Goal: Task Accomplishment & Management: Manage account settings

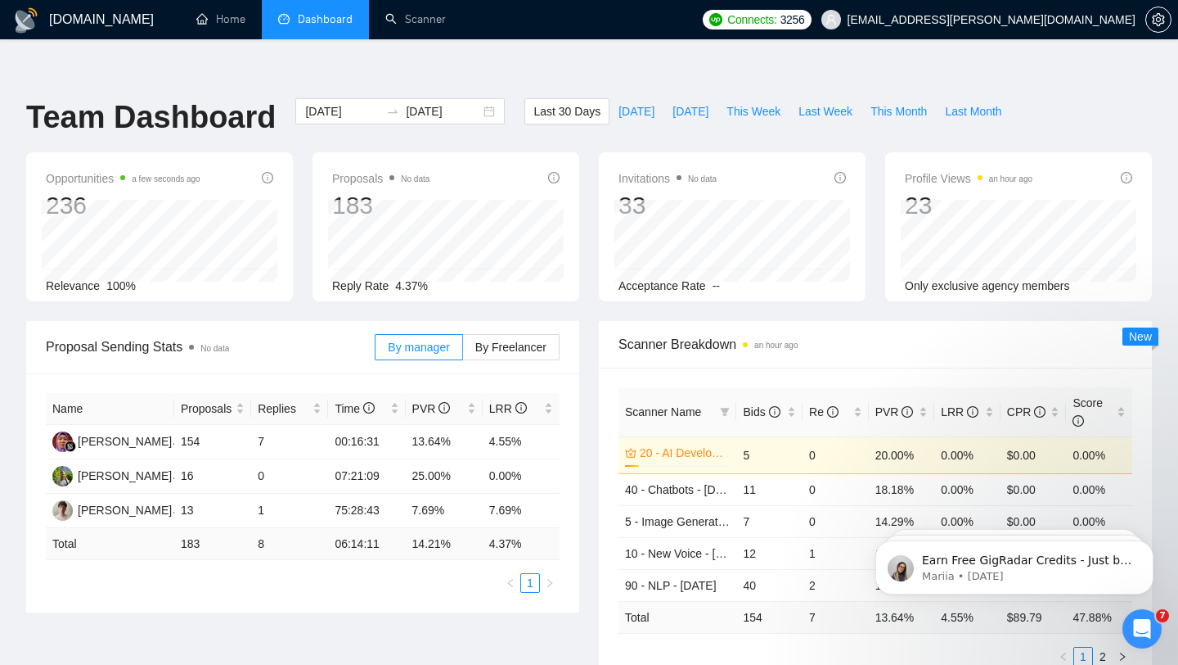
click at [1033, 20] on span "[EMAIL_ADDRESS][PERSON_NAME][DOMAIN_NAME]" at bounding box center [992, 20] width 288 height 0
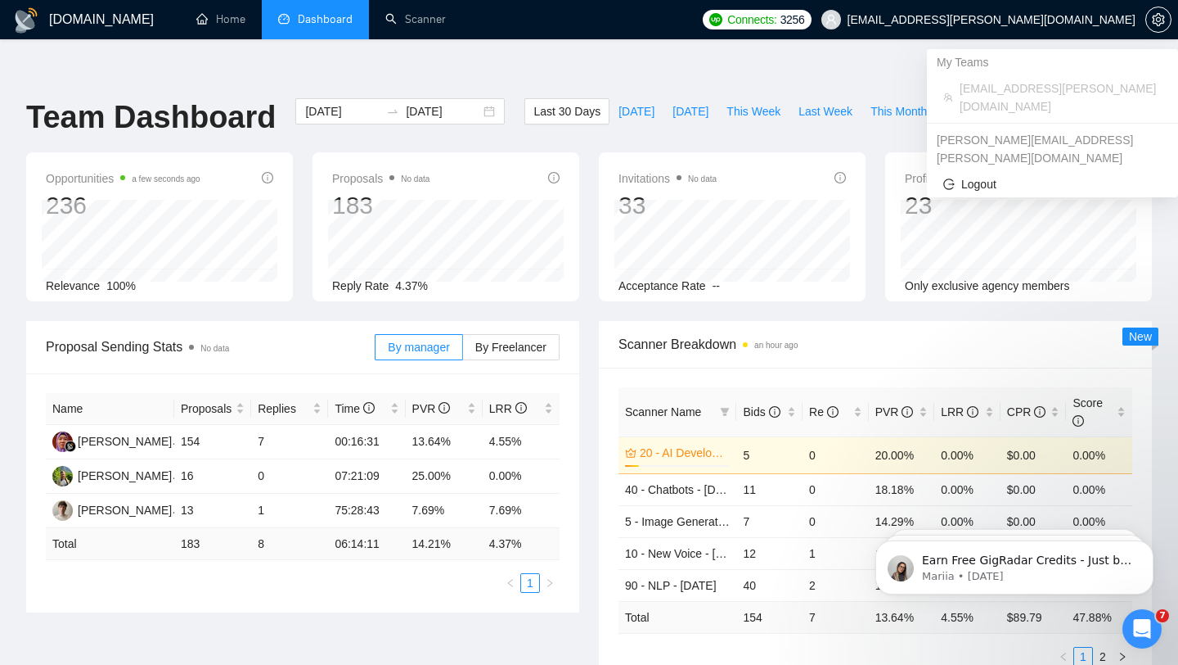
click at [983, 20] on span "[EMAIL_ADDRESS][PERSON_NAME][DOMAIN_NAME]" at bounding box center [992, 20] width 288 height 0
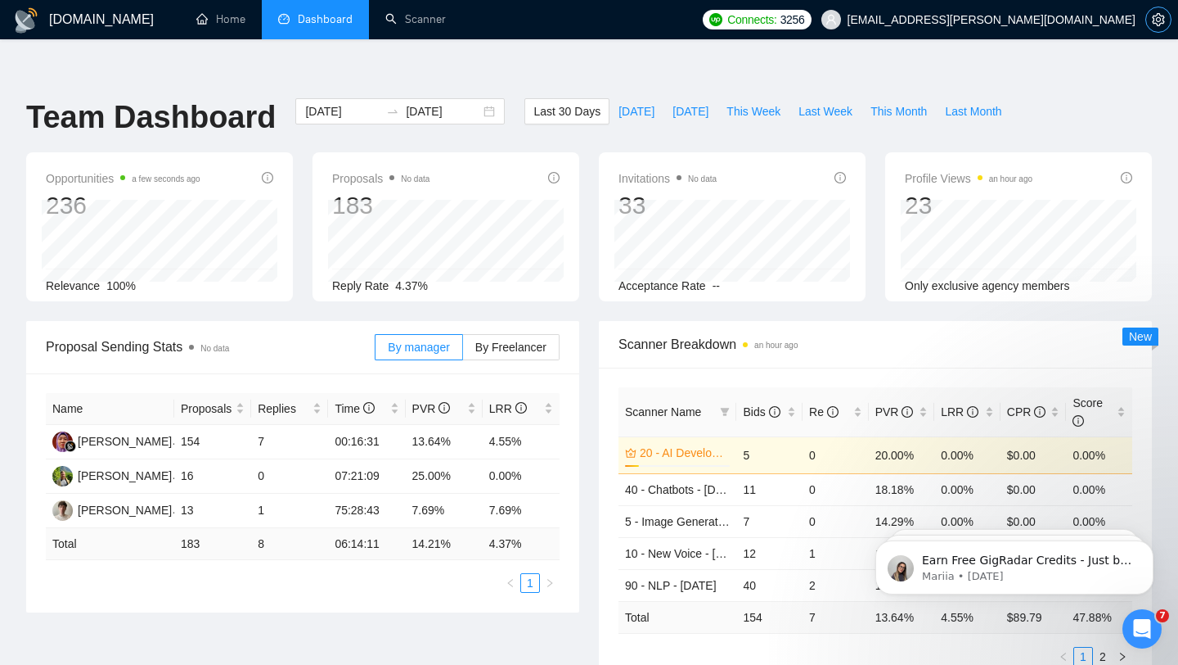
click at [1162, 11] on button "button" at bounding box center [1159, 20] width 26 height 26
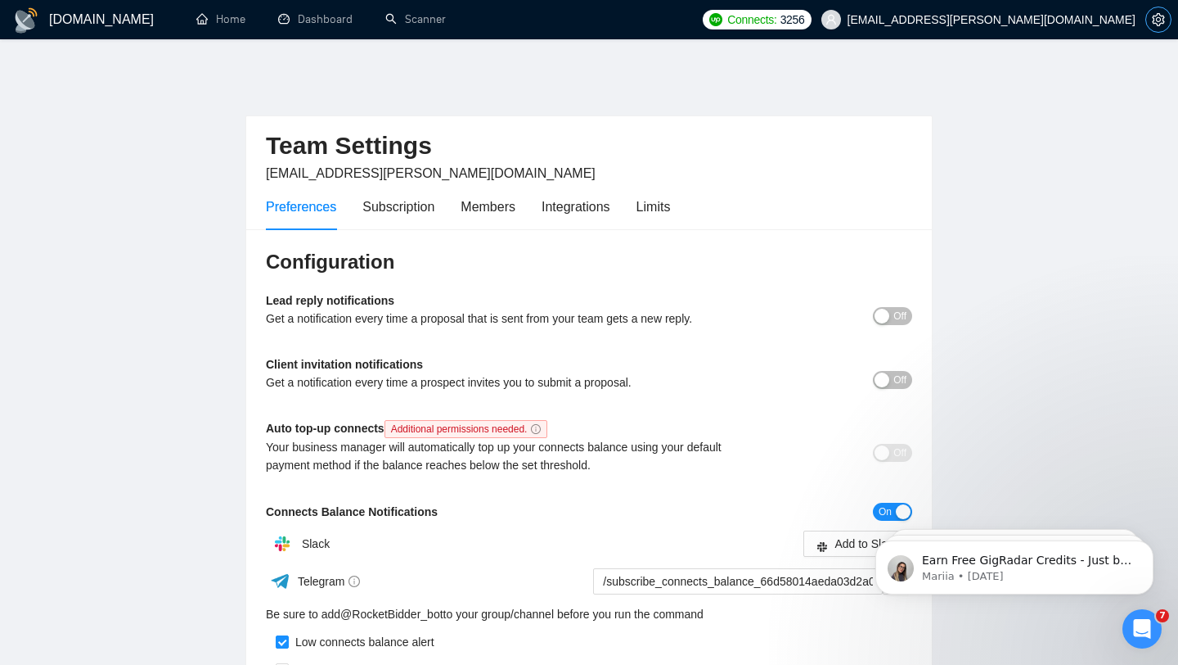
scroll to position [15, 0]
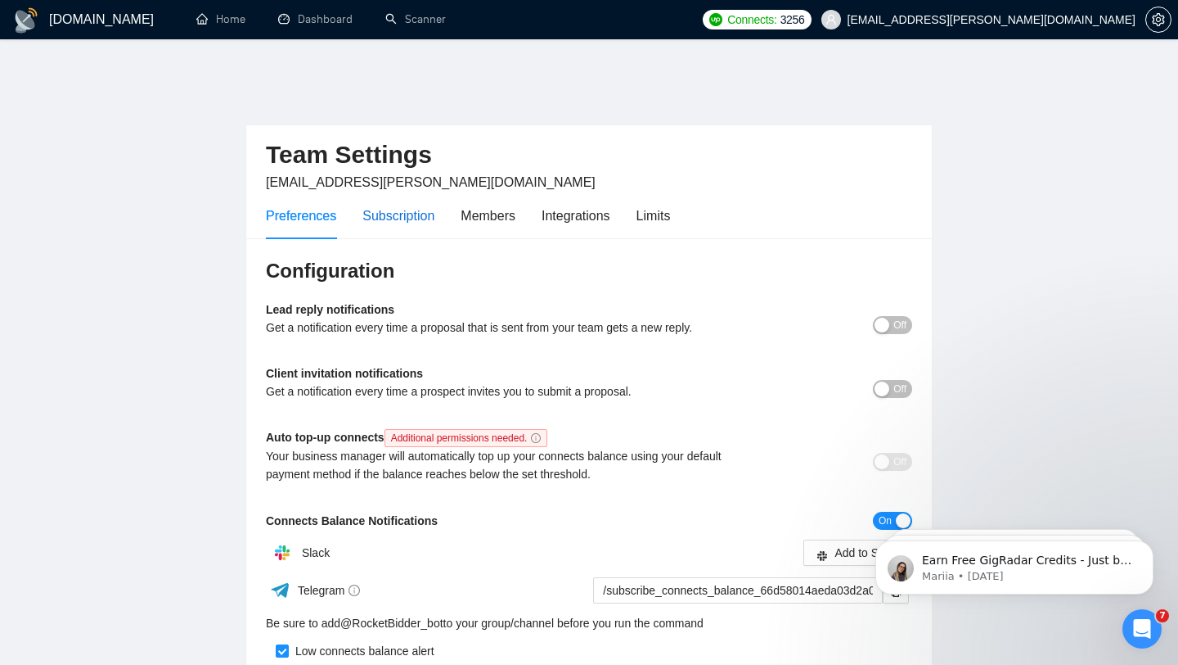
click at [423, 205] on div "Subscription" at bounding box center [399, 215] width 72 height 20
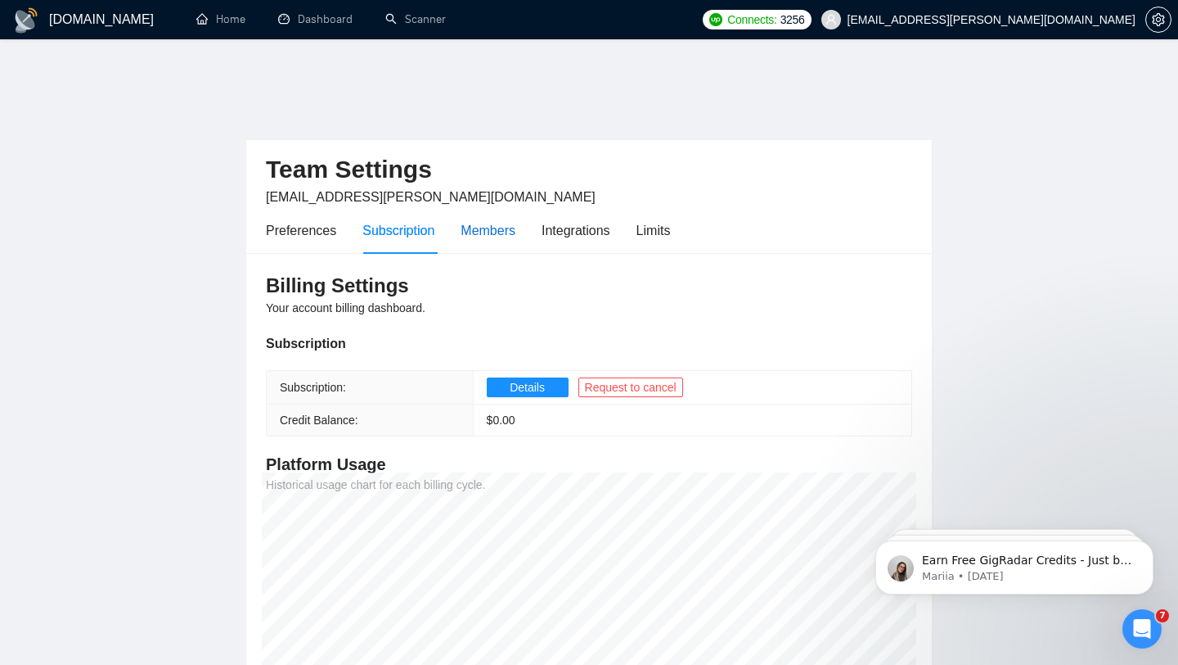
click at [502, 220] on div "Members" at bounding box center [488, 230] width 55 height 20
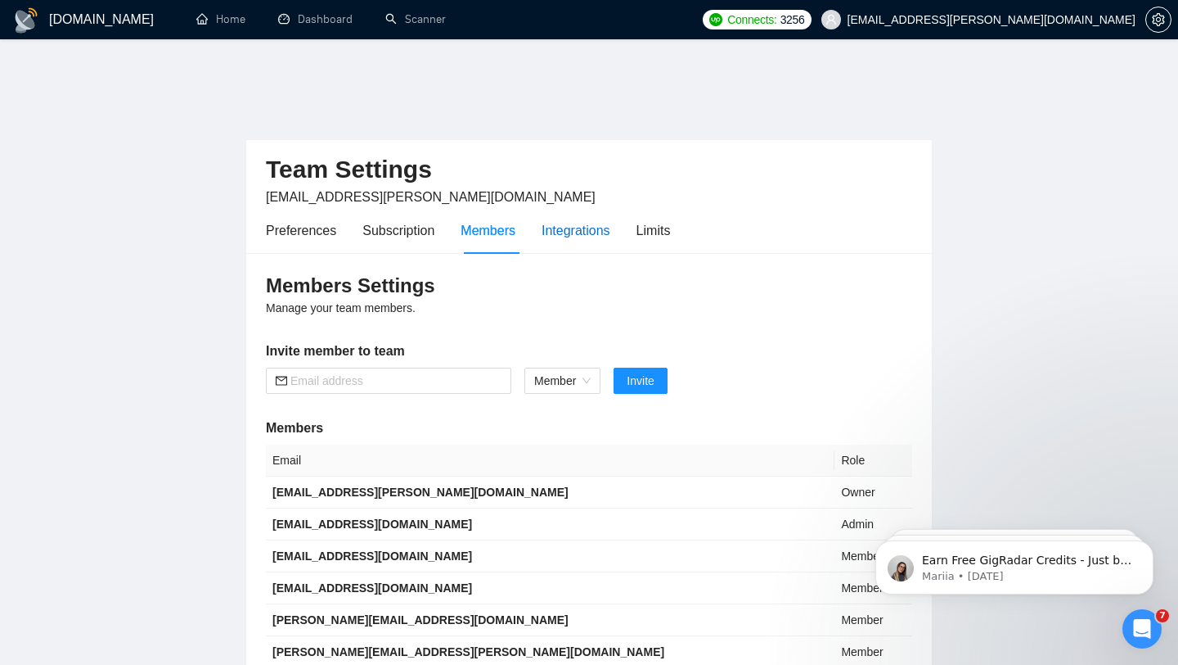
click at [584, 220] on div "Integrations" at bounding box center [576, 230] width 69 height 20
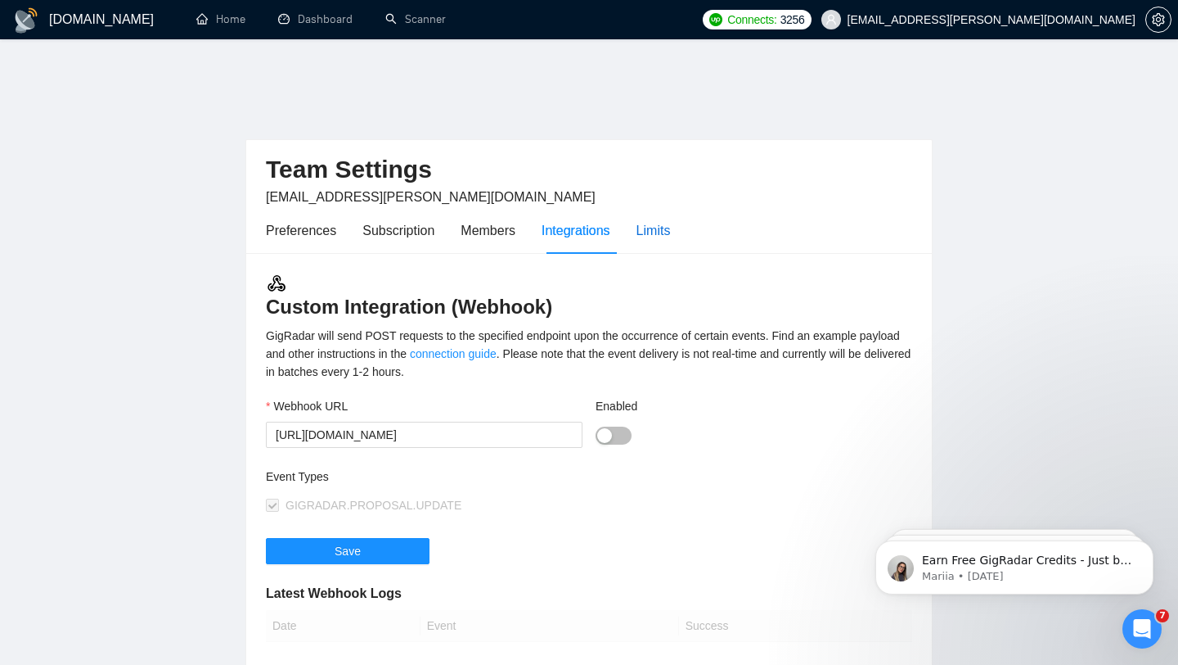
click at [645, 220] on div "Limits" at bounding box center [654, 230] width 34 height 20
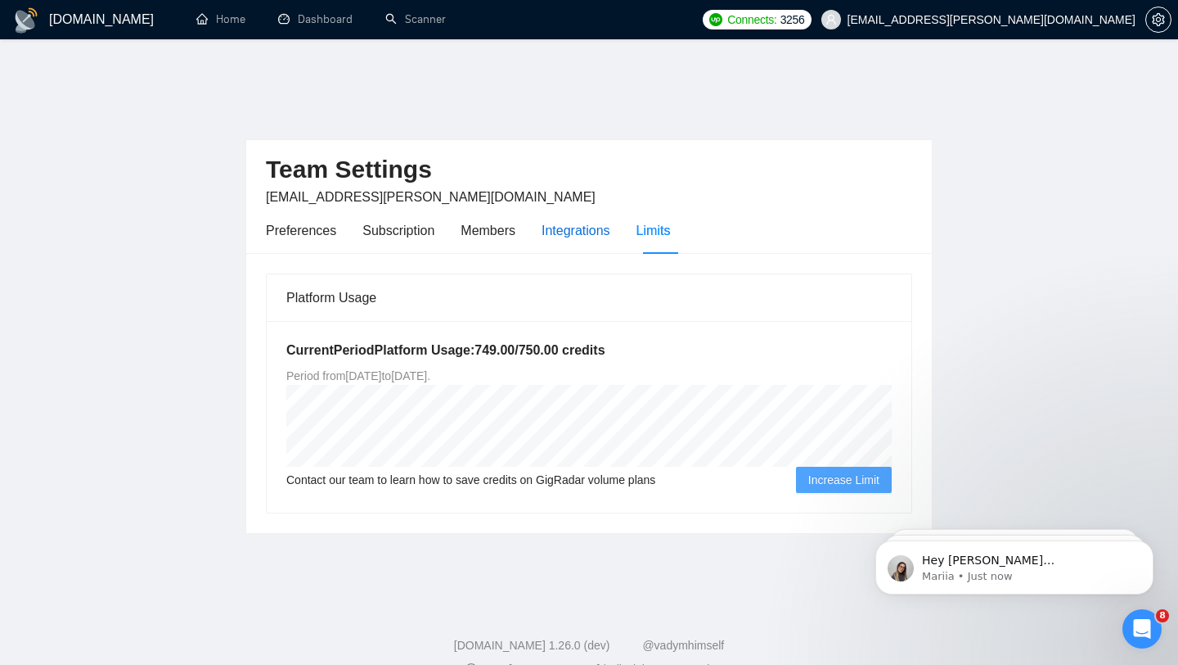
click at [596, 220] on div "Integrations" at bounding box center [576, 230] width 69 height 20
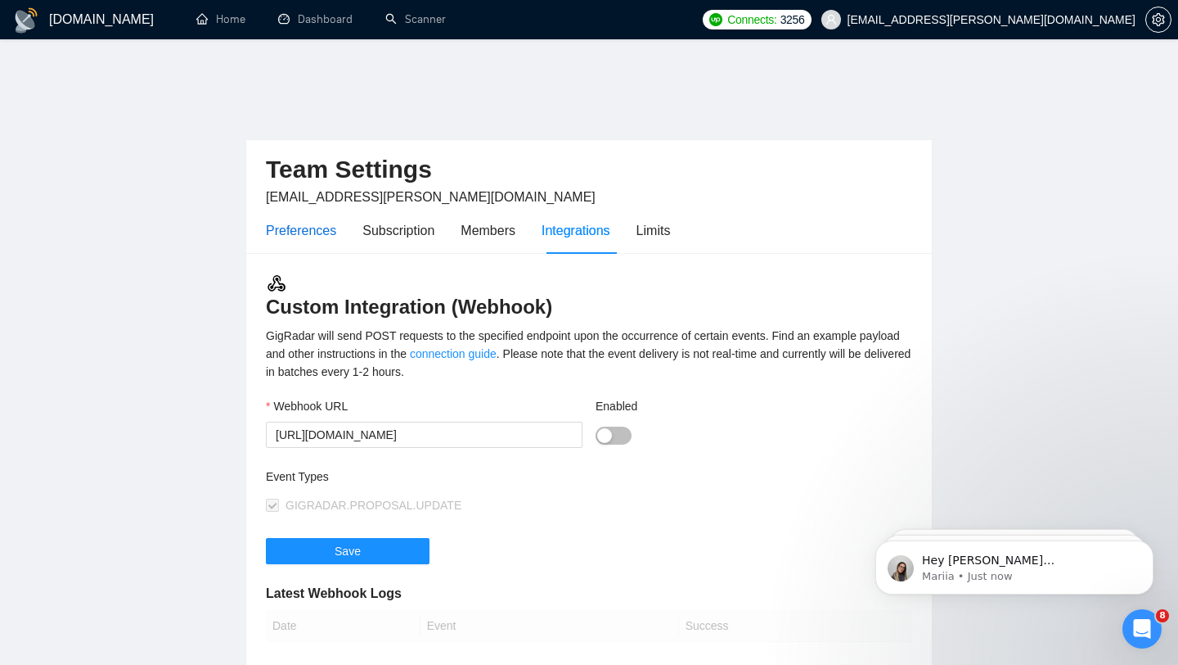
click at [291, 220] on div "Preferences" at bounding box center [301, 230] width 70 height 20
